Goal: Information Seeking & Learning: Learn about a topic

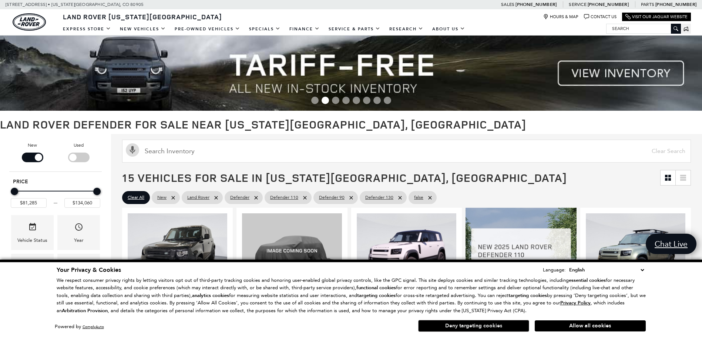
click at [495, 328] on button "Deny targeting cookies" at bounding box center [473, 326] width 111 height 12
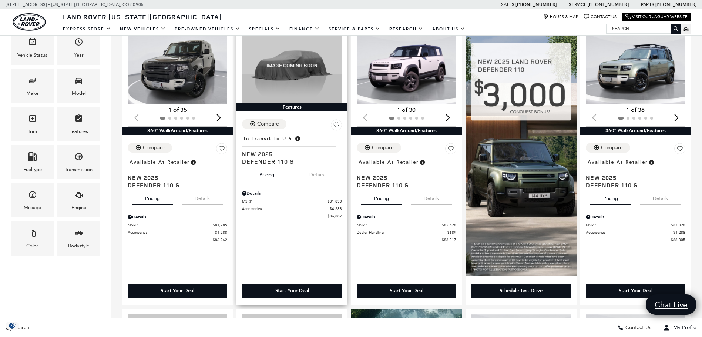
scroll to position [148, 0]
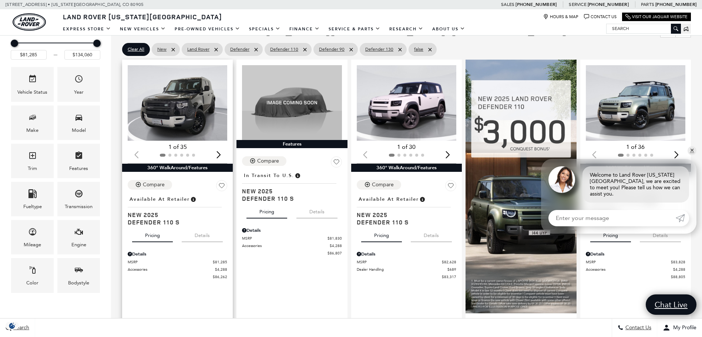
click at [219, 155] on div "Next slide" at bounding box center [219, 154] width 10 height 16
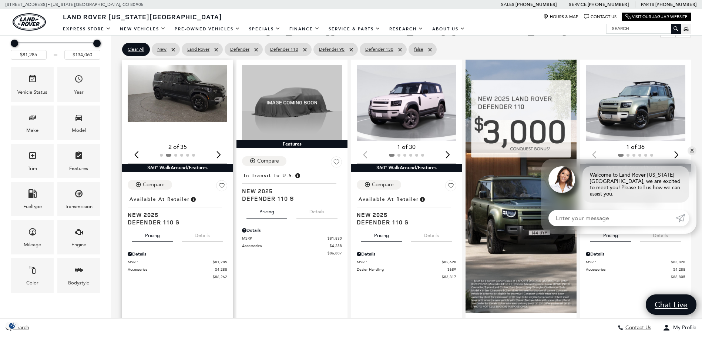
click at [219, 155] on div "Next slide" at bounding box center [219, 154] width 10 height 16
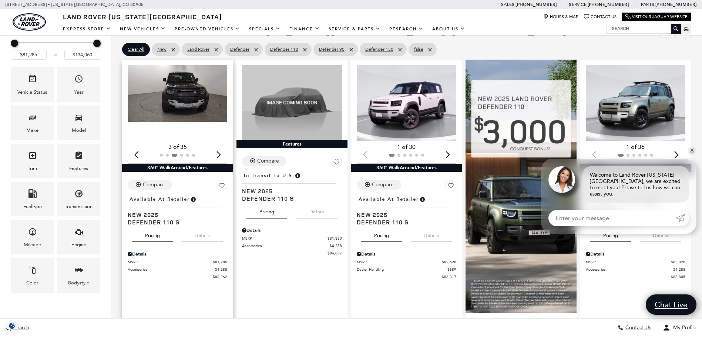
click at [219, 155] on div "Next slide" at bounding box center [219, 154] width 10 height 16
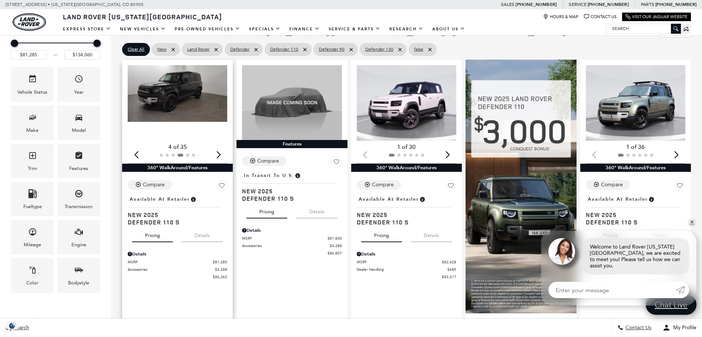
click at [219, 155] on div "Next slide" at bounding box center [219, 154] width 10 height 16
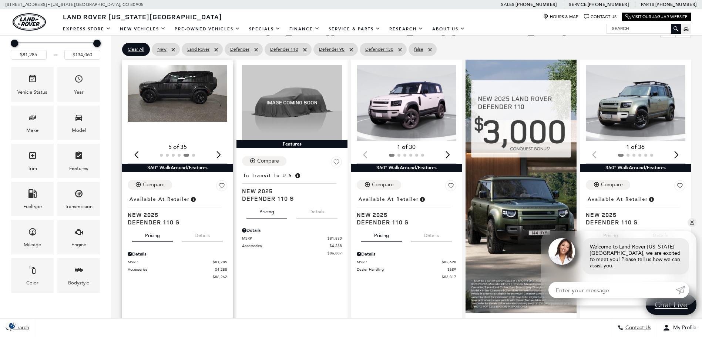
click at [219, 155] on div "Next slide" at bounding box center [219, 154] width 10 height 16
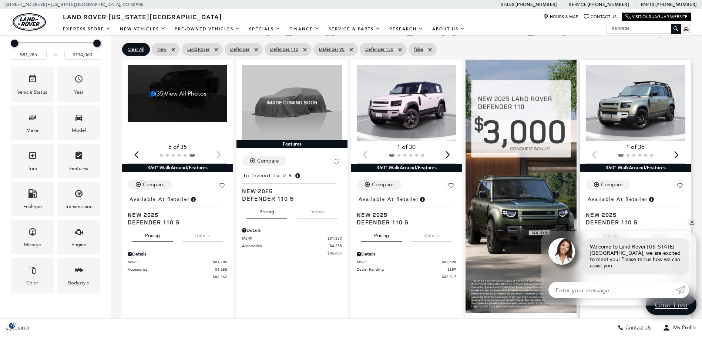
scroll to position [185, 0]
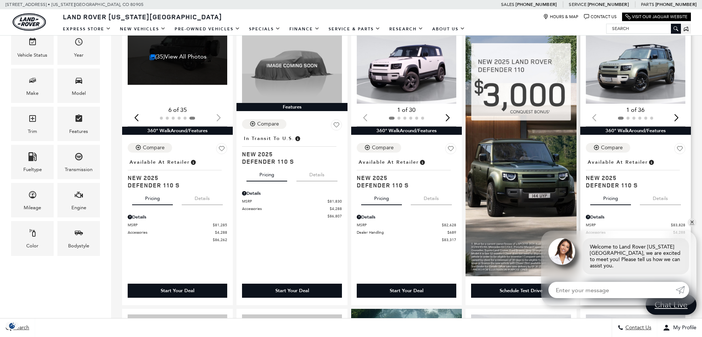
click at [682, 117] on div "Next slide" at bounding box center [677, 117] width 10 height 16
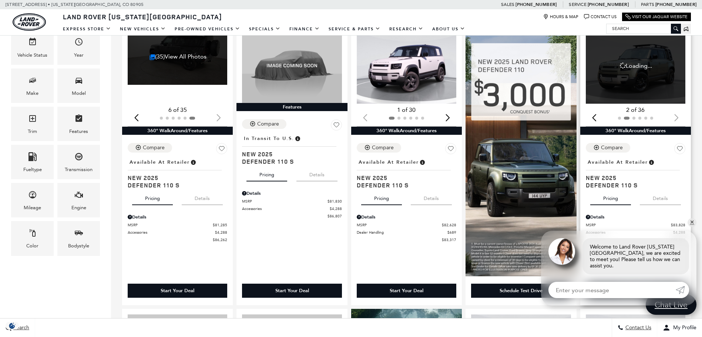
click at [682, 117] on div at bounding box center [636, 118] width 100 height 8
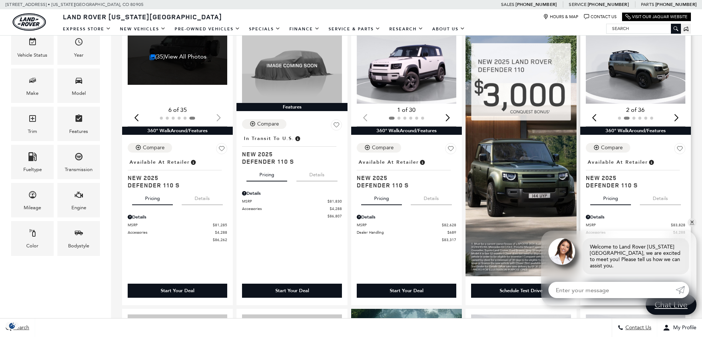
click at [682, 117] on div "Next slide" at bounding box center [677, 117] width 10 height 16
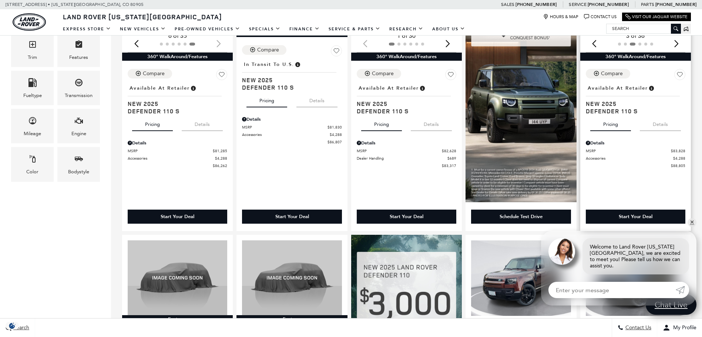
click at [667, 126] on button "Details" at bounding box center [660, 123] width 41 height 16
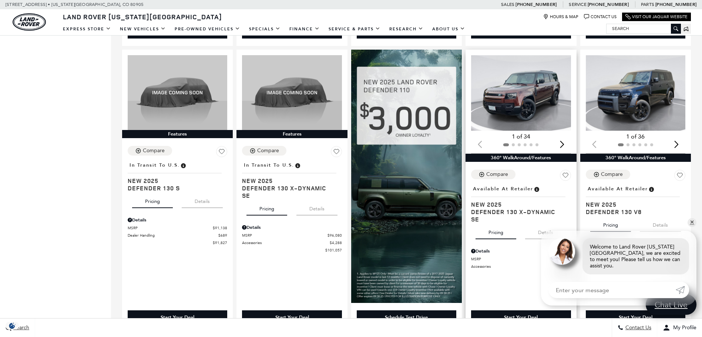
scroll to position [518, 0]
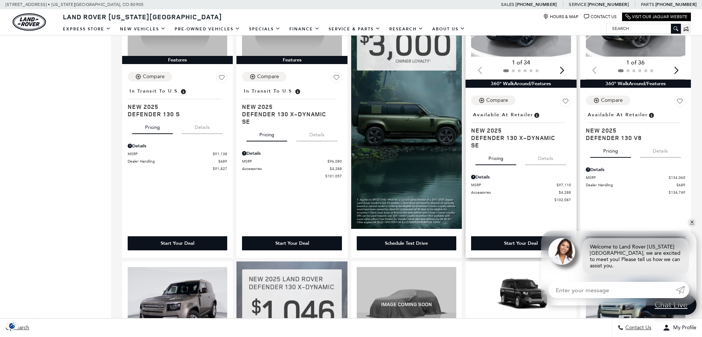
click at [555, 155] on button "Details" at bounding box center [545, 157] width 41 height 16
click at [663, 153] on button "Details" at bounding box center [660, 149] width 41 height 16
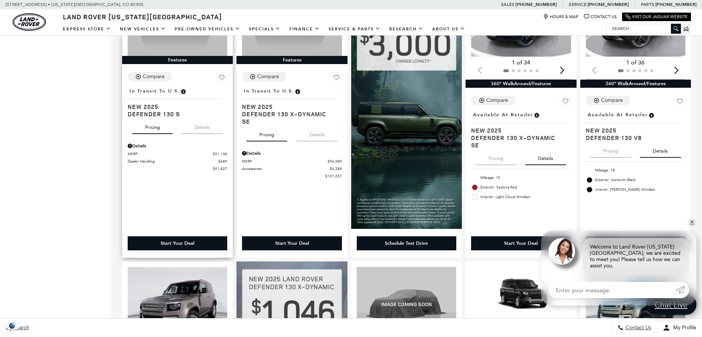
click at [204, 134] on button "Details" at bounding box center [202, 126] width 41 height 16
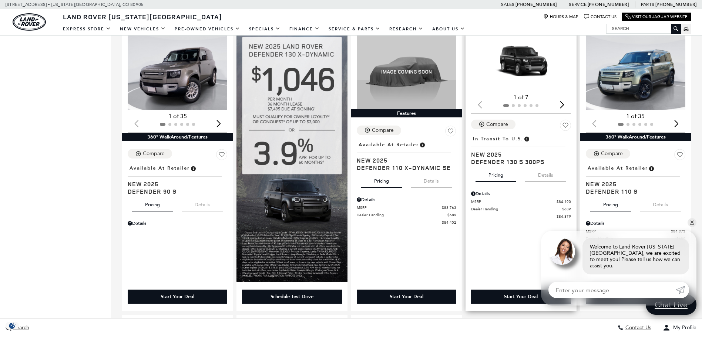
scroll to position [740, 0]
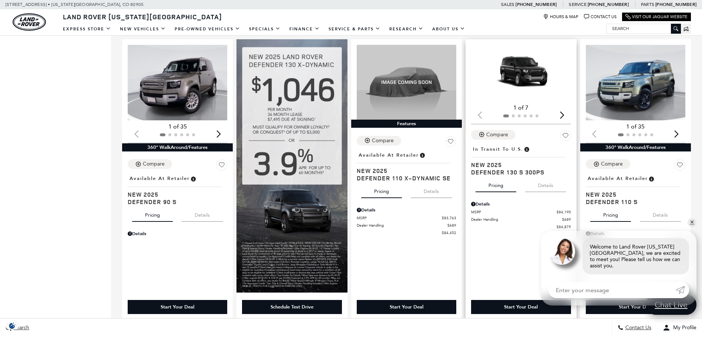
click at [547, 191] on button "Details" at bounding box center [545, 184] width 41 height 16
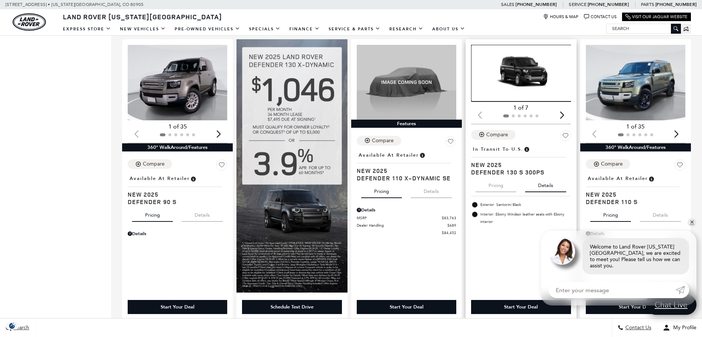
click at [534, 93] on img "1 / 2" at bounding box center [521, 73] width 101 height 57
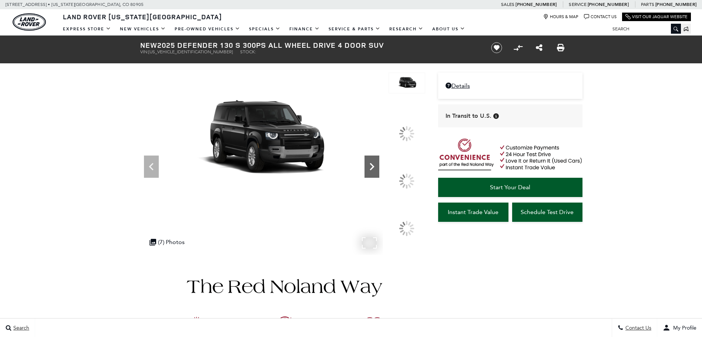
click at [379, 174] on icon at bounding box center [372, 166] width 15 height 15
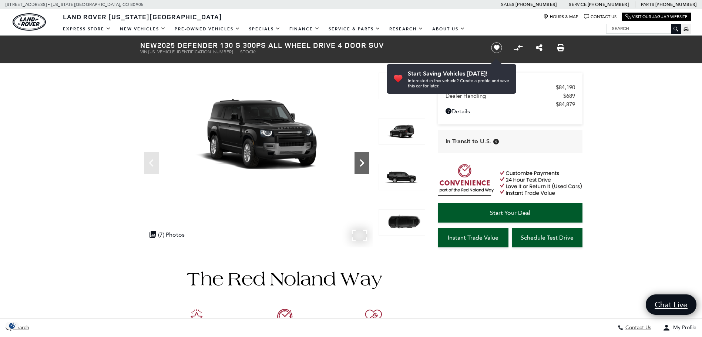
click at [362, 164] on icon "Next" at bounding box center [362, 162] width 15 height 15
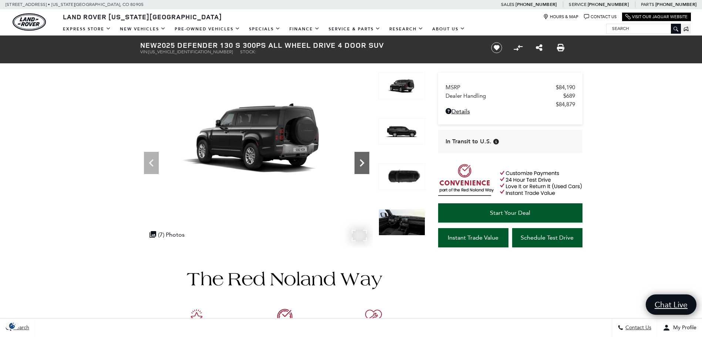
click at [365, 164] on icon "Next" at bounding box center [362, 162] width 15 height 15
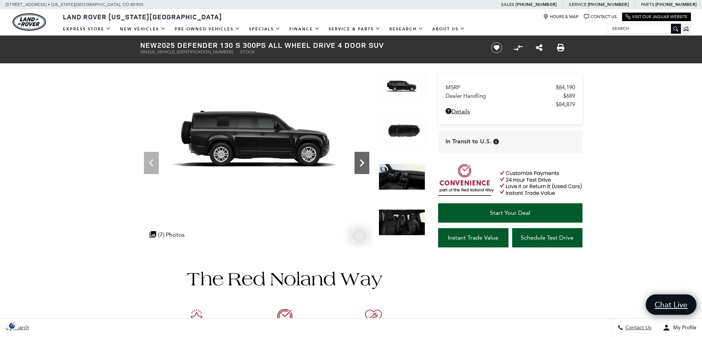
click at [365, 164] on icon "Next" at bounding box center [362, 162] width 15 height 15
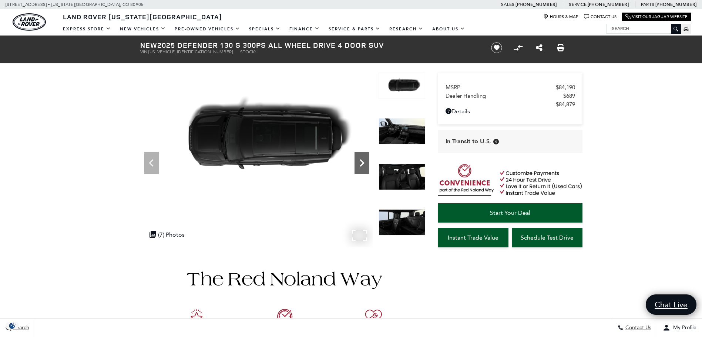
click at [364, 164] on icon "Next" at bounding box center [362, 162] width 15 height 15
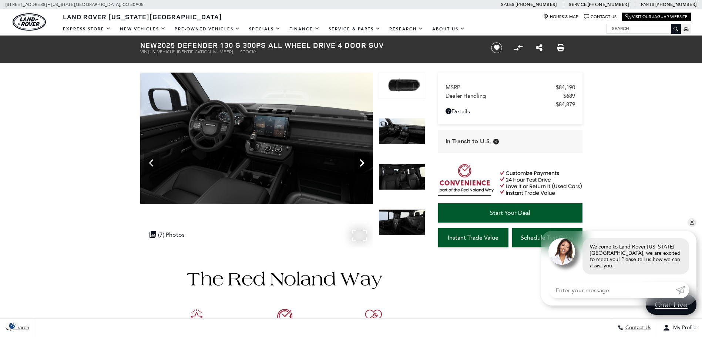
click at [364, 164] on icon "Next" at bounding box center [362, 162] width 15 height 15
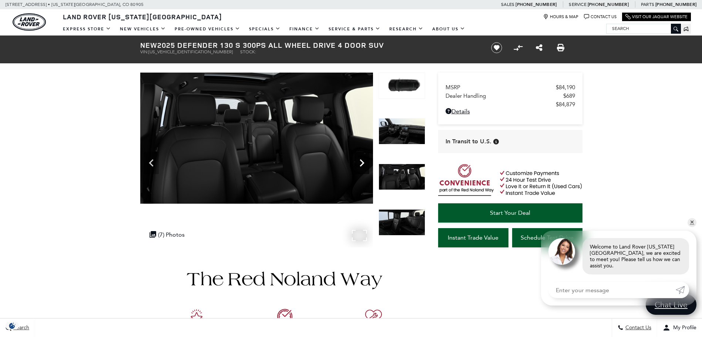
click at [364, 164] on icon "Next" at bounding box center [362, 162] width 15 height 15
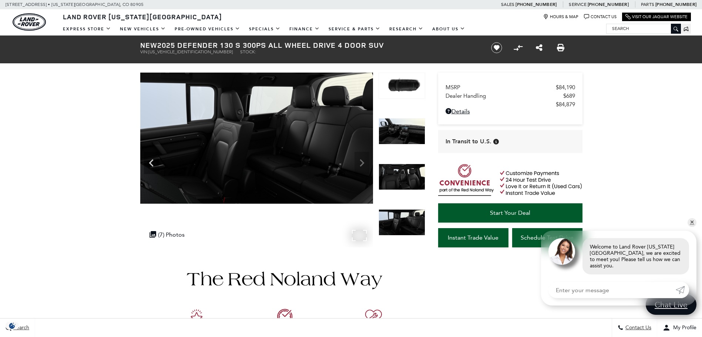
click at [364, 164] on img at bounding box center [256, 138] width 233 height 131
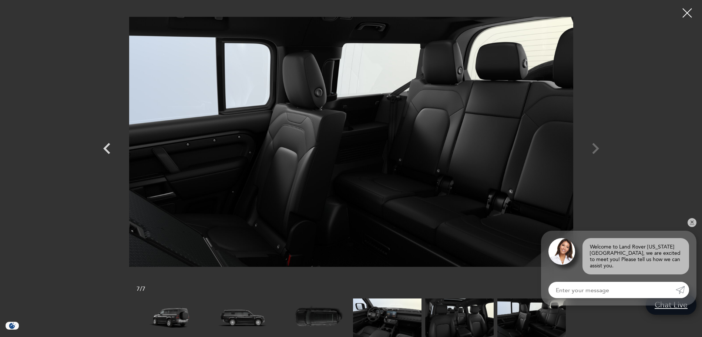
click at [597, 150] on div at bounding box center [351, 142] width 518 height 272
click at [692, 227] on link "✕" at bounding box center [692, 222] width 9 height 9
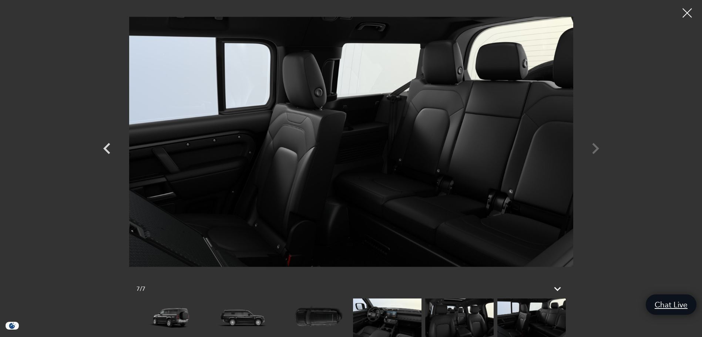
click at [596, 149] on div at bounding box center [351, 142] width 518 height 272
click at [597, 148] on div at bounding box center [351, 142] width 518 height 272
click at [686, 12] on div at bounding box center [688, 13] width 20 height 20
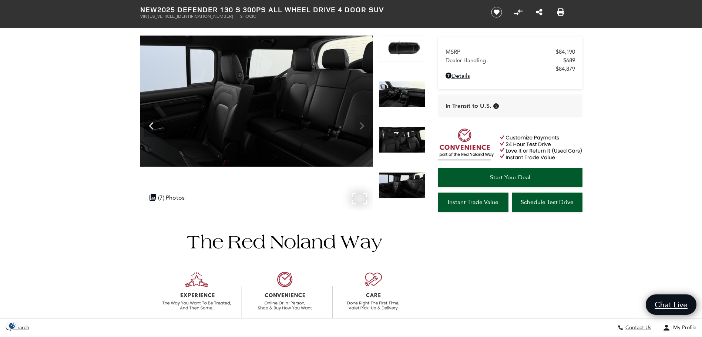
click at [365, 126] on img at bounding box center [256, 101] width 233 height 131
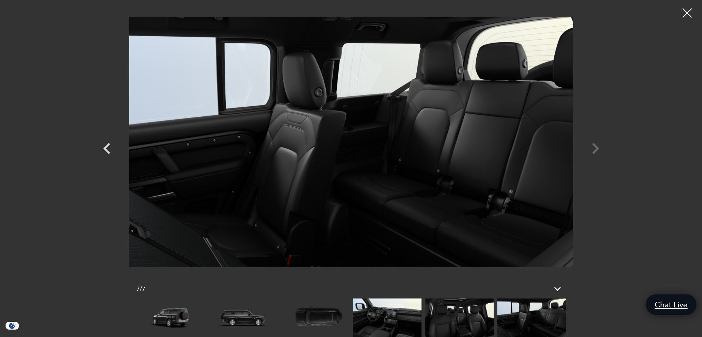
click at [597, 152] on div at bounding box center [351, 142] width 518 height 272
click at [319, 318] on img at bounding box center [315, 317] width 68 height 39
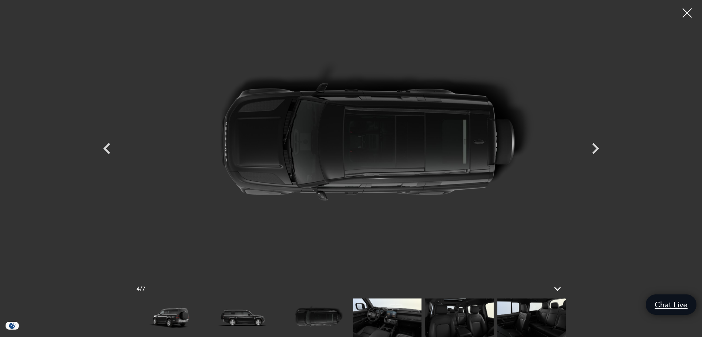
click at [393, 325] on img at bounding box center [387, 317] width 68 height 39
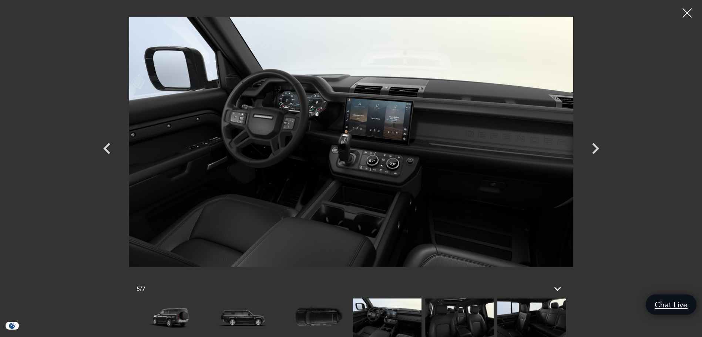
click at [445, 325] on img at bounding box center [459, 317] width 68 height 39
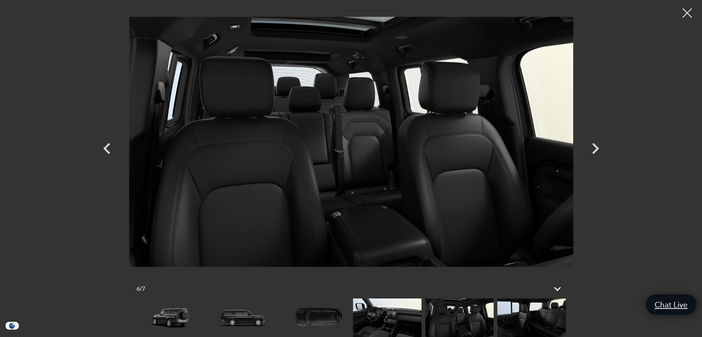
click at [511, 314] on img at bounding box center [532, 317] width 68 height 39
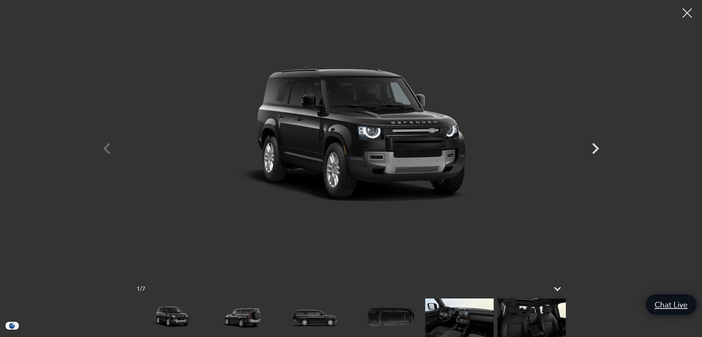
click at [545, 316] on img at bounding box center [532, 317] width 68 height 39
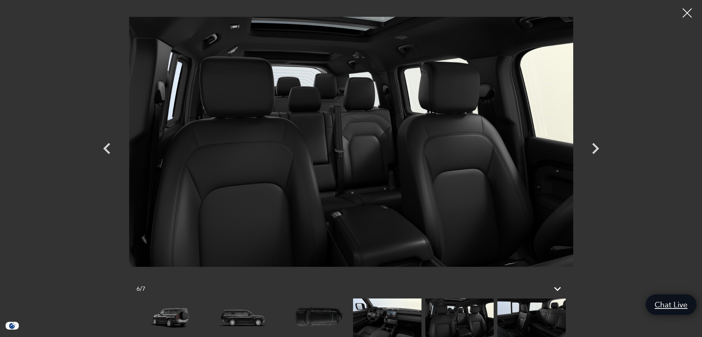
click at [552, 317] on img at bounding box center [532, 317] width 68 height 39
